Goal: Task Accomplishment & Management: Use online tool/utility

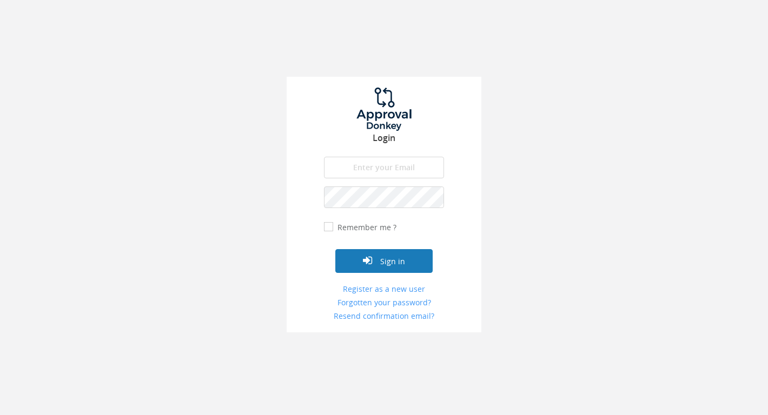
type input "[PERSON_NAME][EMAIL_ADDRESS][DOMAIN_NAME]"
click at [377, 269] on button "Sign in" at bounding box center [383, 261] width 97 height 24
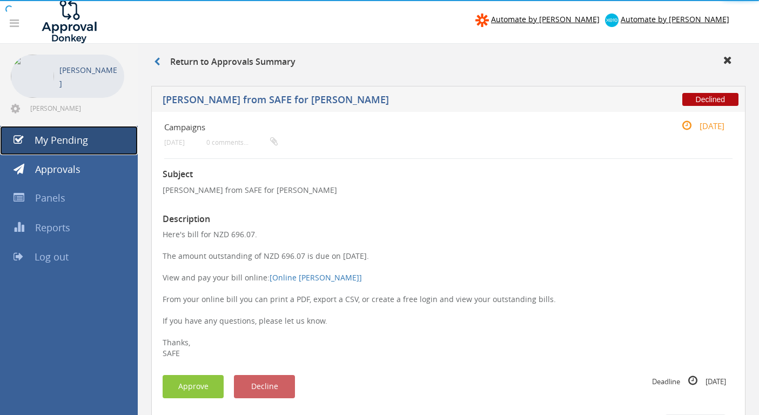
click at [46, 135] on span "My Pending" at bounding box center [62, 140] width 54 height 13
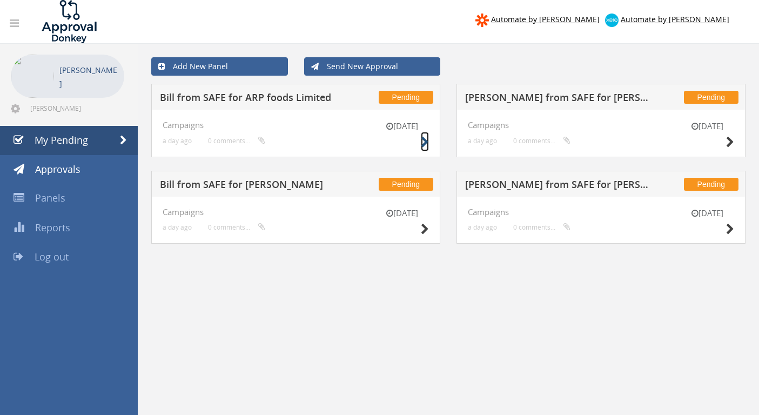
click at [426, 148] on small at bounding box center [425, 142] width 8 height 15
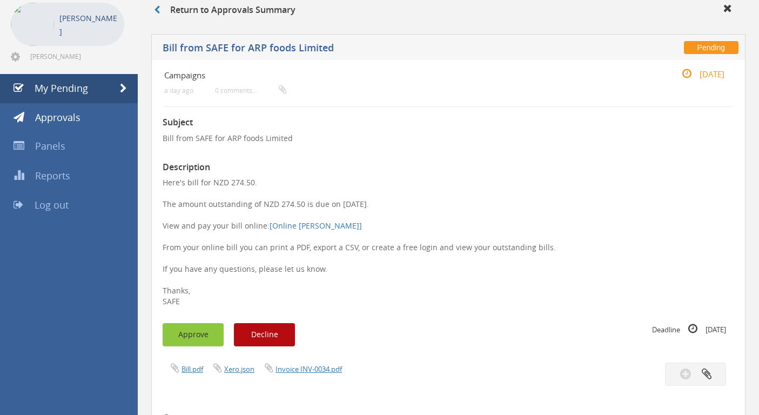
scroll to position [69, 0]
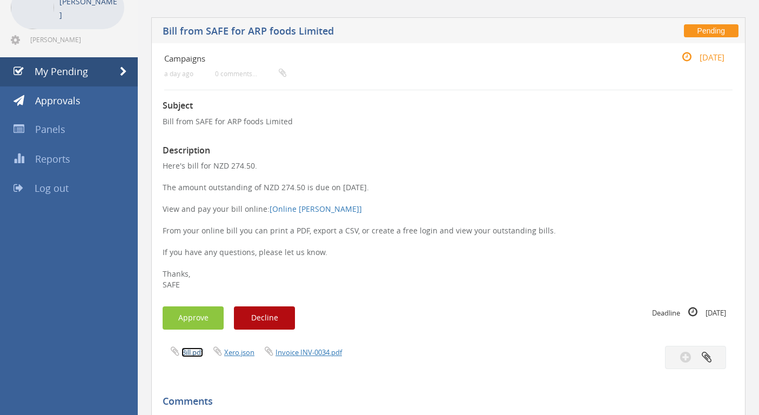
click at [197, 354] on link "Bill.pdf" at bounding box center [193, 353] width 22 height 10
click at [189, 310] on button "Approve" at bounding box center [193, 317] width 61 height 23
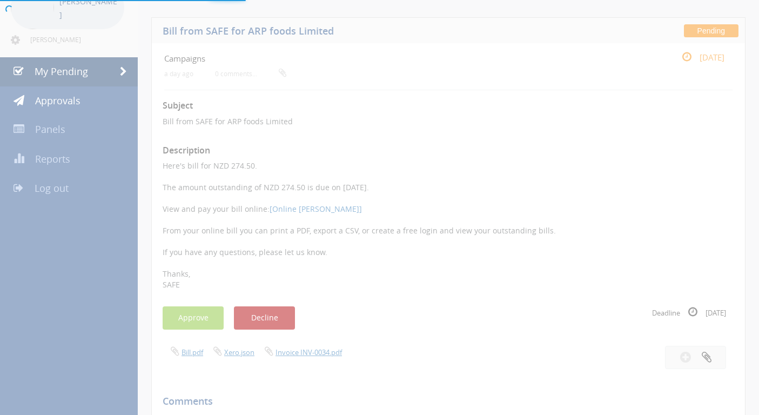
scroll to position [44, 0]
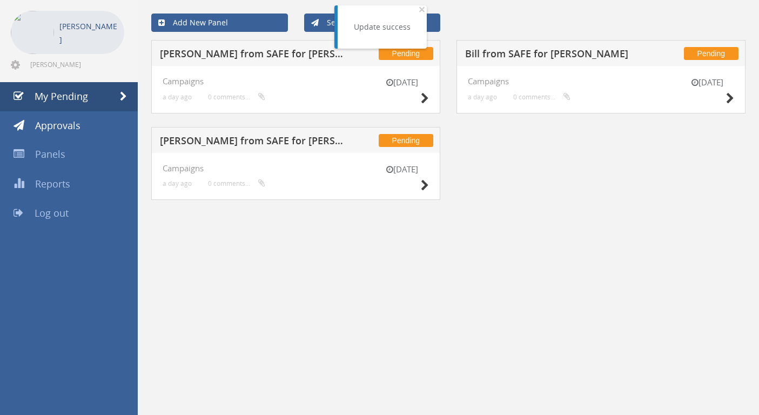
click at [419, 102] on div "[DATE]" at bounding box center [402, 92] width 54 height 31
click at [425, 100] on icon at bounding box center [425, 98] width 8 height 11
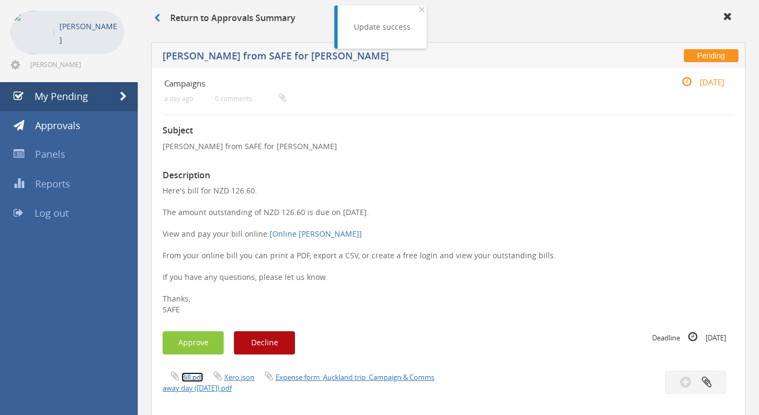
click at [199, 379] on link "Bill.pdf" at bounding box center [193, 377] width 22 height 10
click at [219, 339] on button "Approve" at bounding box center [193, 342] width 61 height 23
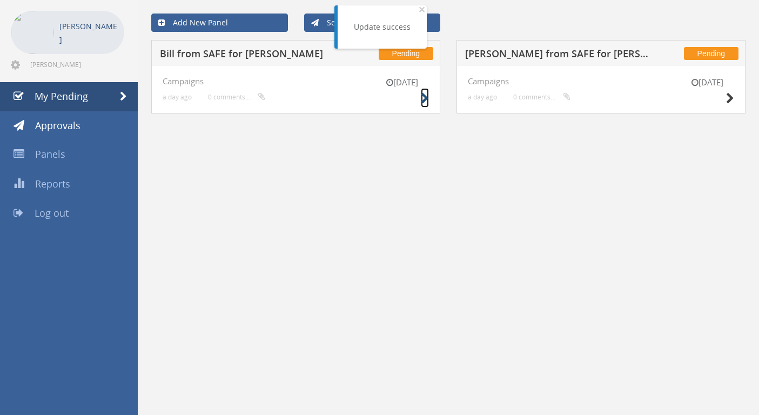
click at [429, 99] on icon at bounding box center [425, 98] width 8 height 11
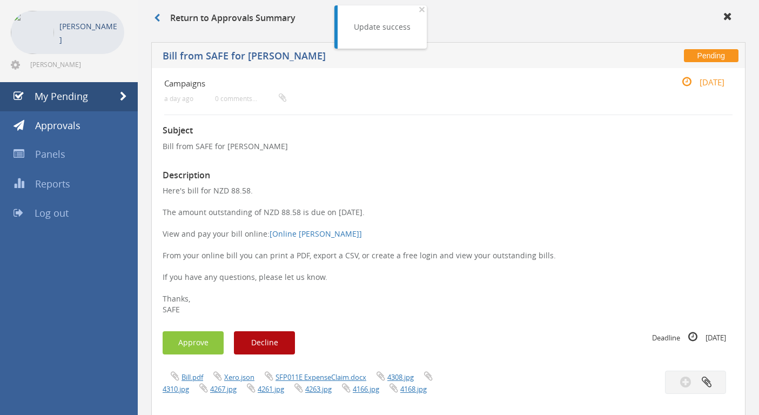
click at [186, 371] on div "Bill.pdf Xero.json SFP011E ExpenseClaim.docx 4308.jpg 4310.jpg 4267.jpg 4261.jp…" at bounding box center [302, 383] width 294 height 24
click at [192, 384] on span "4267.jpg" at bounding box center [215, 389] width 48 height 10
click at [192, 380] on link "Bill.pdf" at bounding box center [193, 377] width 22 height 10
click at [206, 341] on button "Approve" at bounding box center [193, 342] width 61 height 23
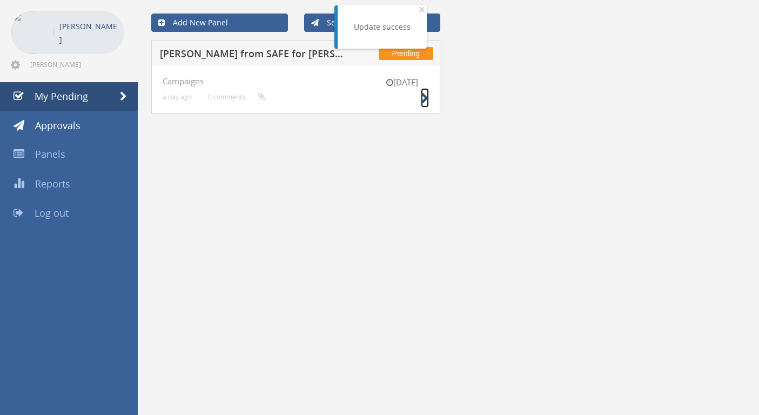
click at [424, 102] on icon at bounding box center [425, 98] width 8 height 11
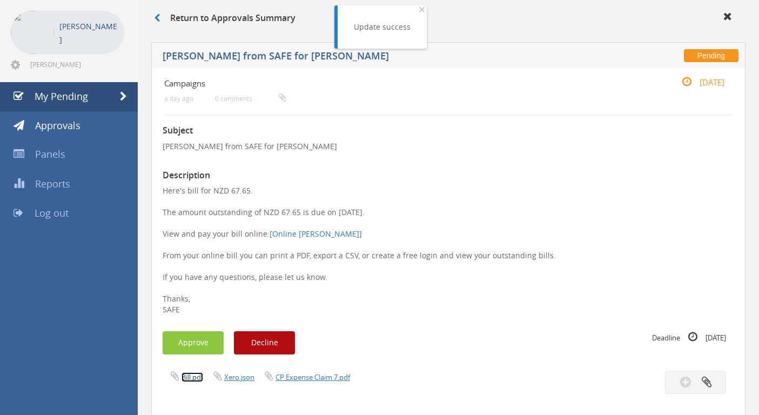
click at [198, 376] on link "Bill.pdf" at bounding box center [193, 377] width 22 height 10
click at [183, 349] on button "Approve" at bounding box center [193, 342] width 61 height 23
